Goal: Find specific page/section: Find specific page/section

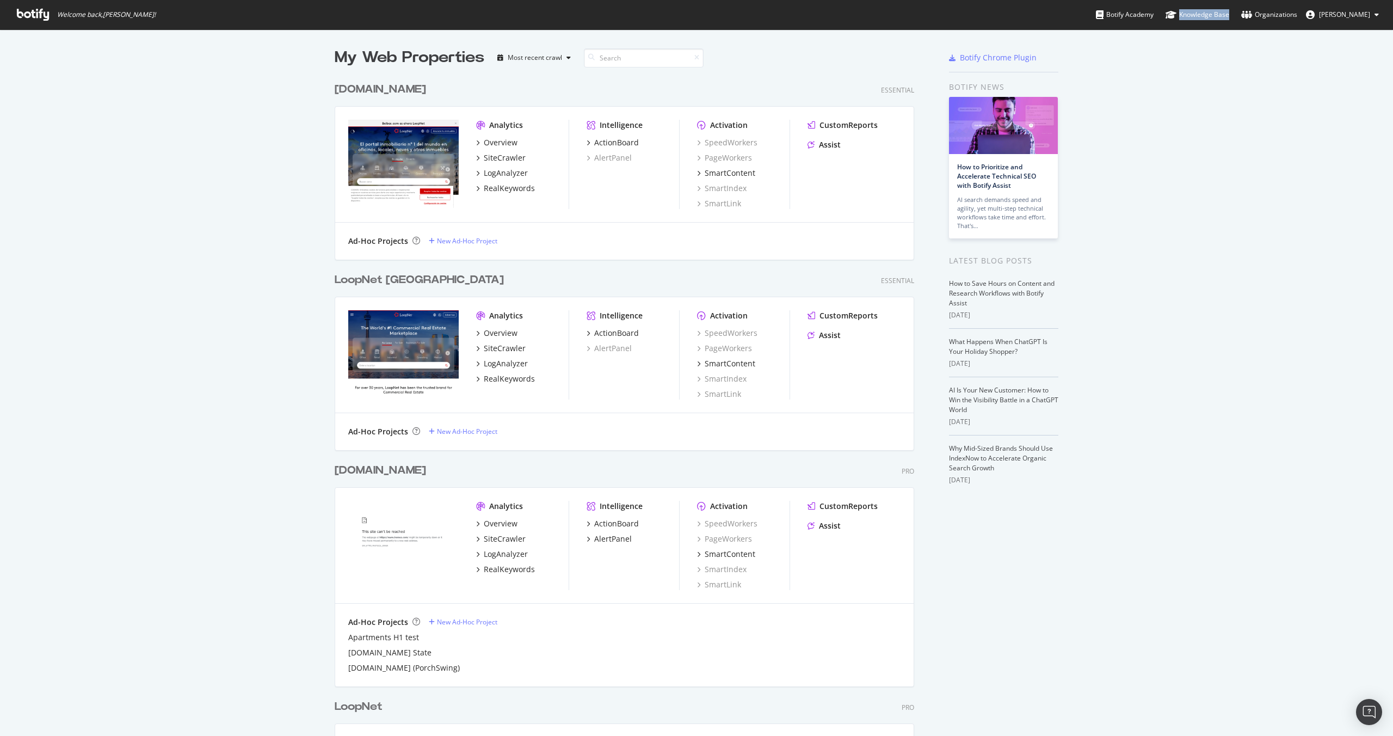
scroll to position [727, 1377]
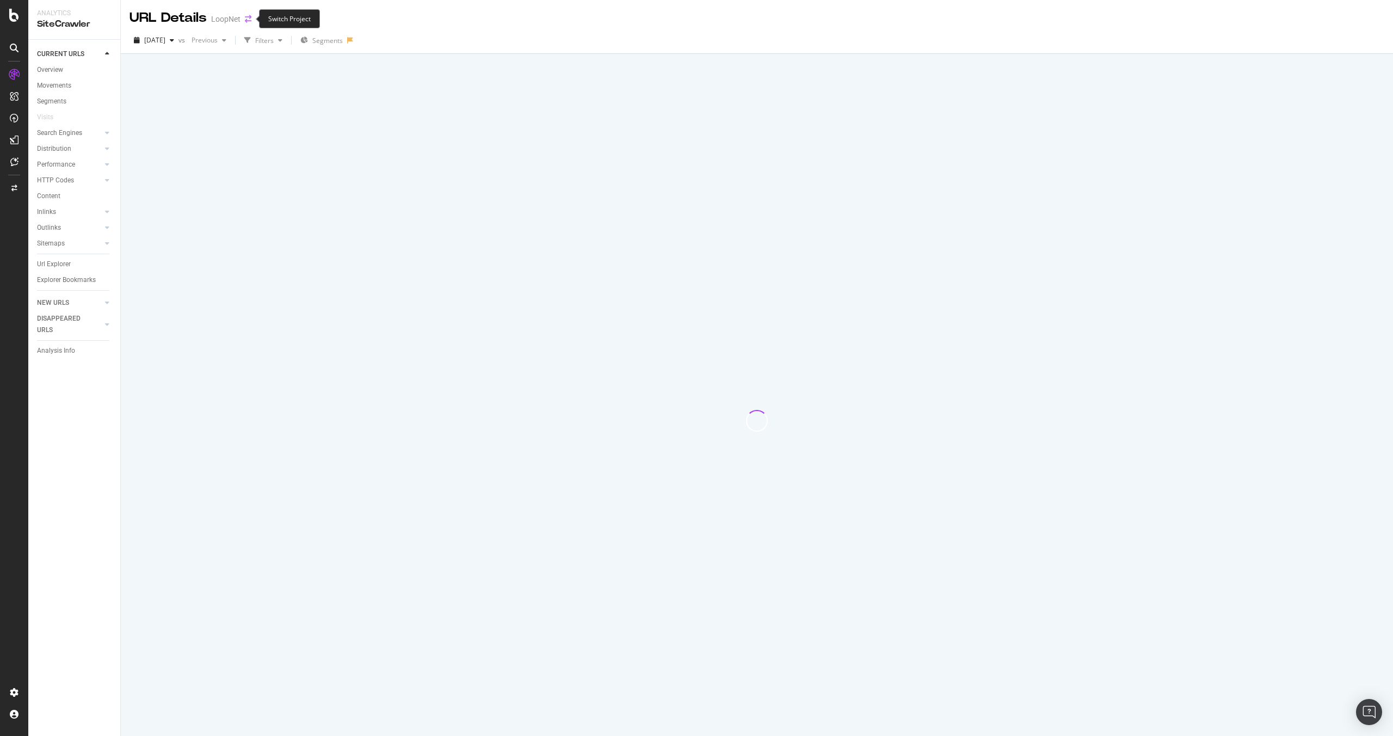
click at [246, 18] on icon "arrow-right-arrow-left" at bounding box center [248, 19] width 7 height 8
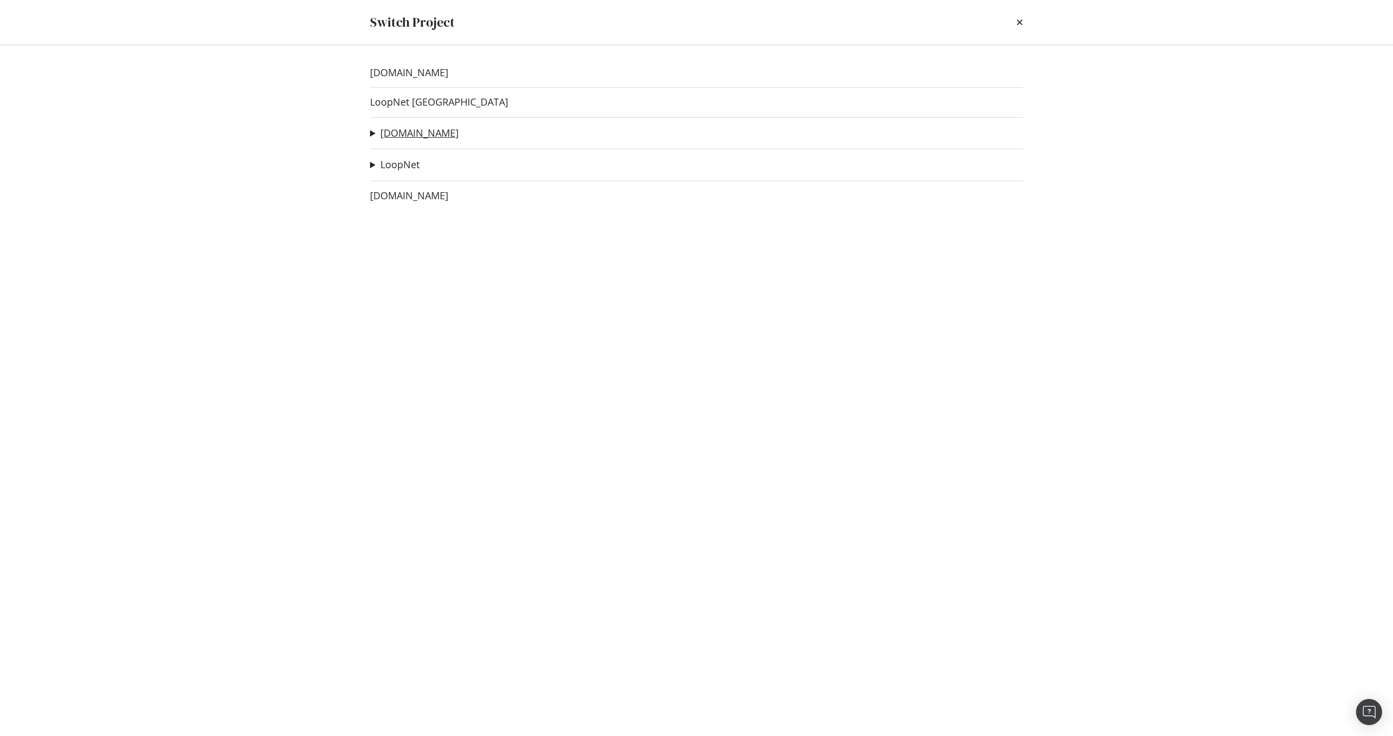
click at [409, 133] on link "[DOMAIN_NAME]" at bounding box center [419, 132] width 78 height 11
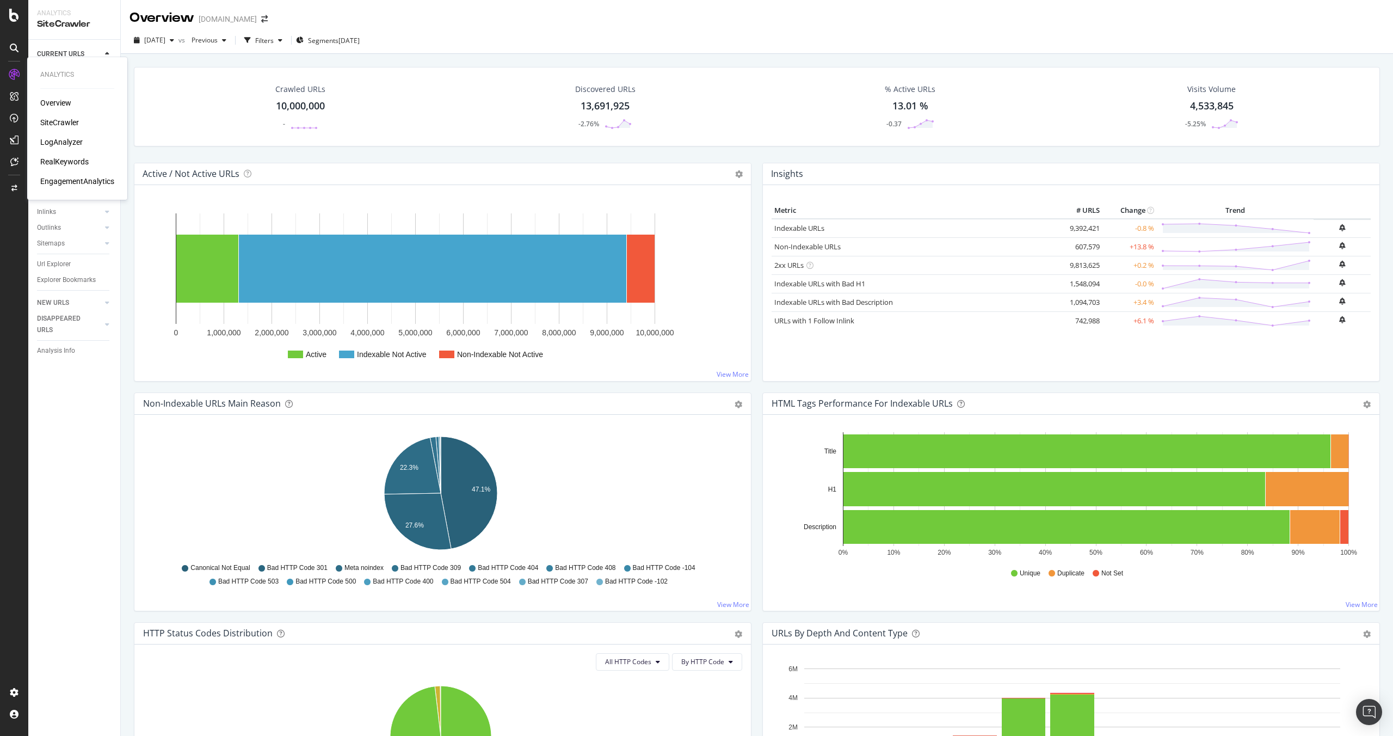
click at [70, 141] on div "LogAnalyzer" at bounding box center [61, 142] width 42 height 11
